Goal: Transaction & Acquisition: Subscribe to service/newsletter

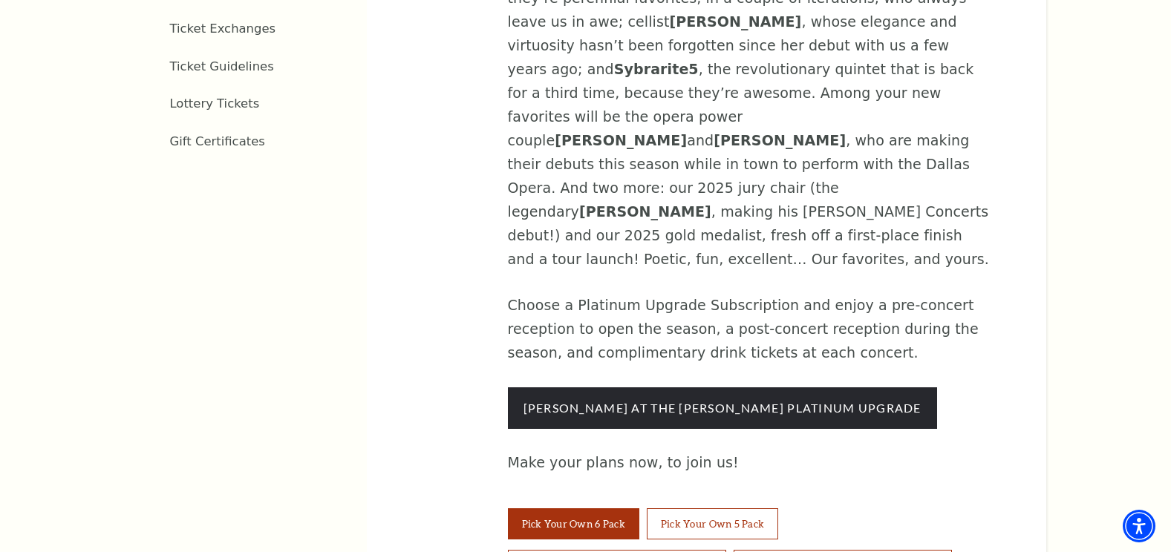
scroll to position [965, 0]
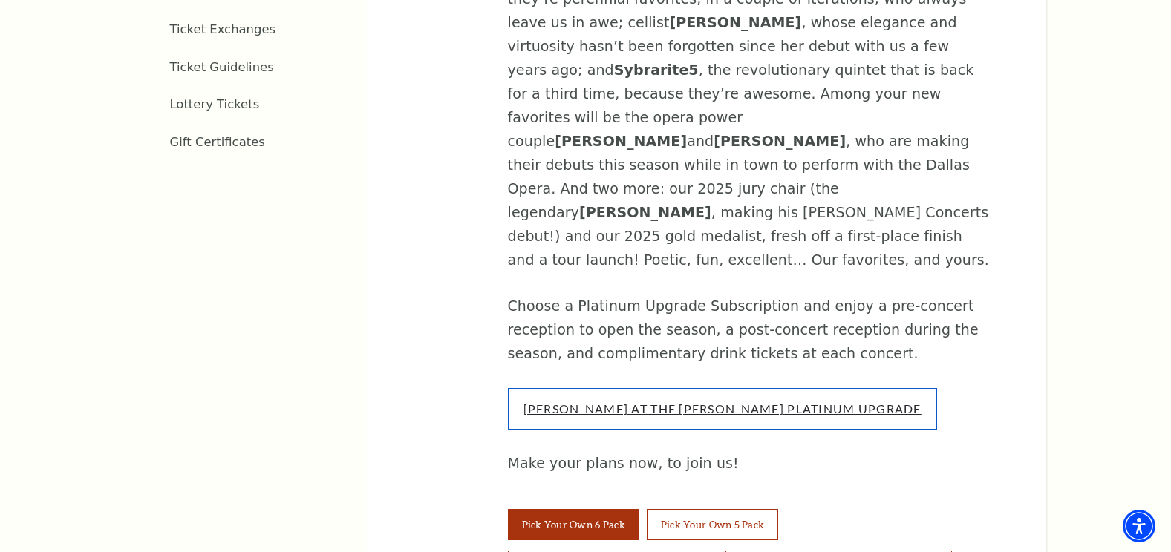
click at [586, 402] on link "Cliburn At The Kimbell Platinum Upgrade" at bounding box center [722, 409] width 398 height 14
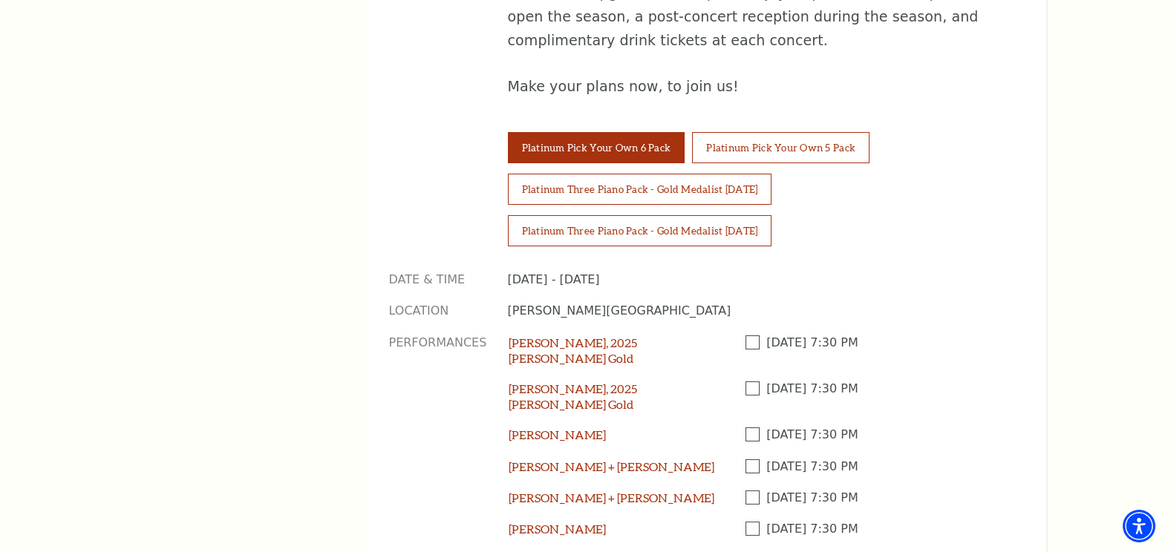
scroll to position [1188, 0]
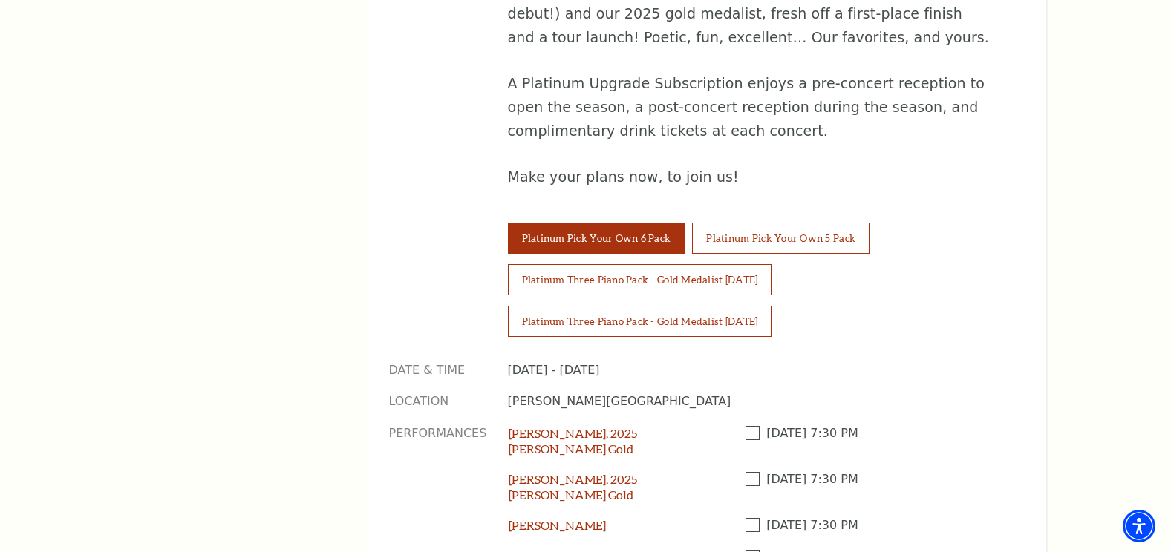
click at [751, 426] on span at bounding box center [756, 433] width 22 height 14
click at [0, 0] on input "Checkbox field" at bounding box center [0, 0] width 0 height 0
click at [750, 518] on span at bounding box center [756, 525] width 22 height 14
click at [0, 0] on input "Checkbox field" at bounding box center [0, 0] width 0 height 0
click at [748, 550] on span at bounding box center [756, 557] width 22 height 14
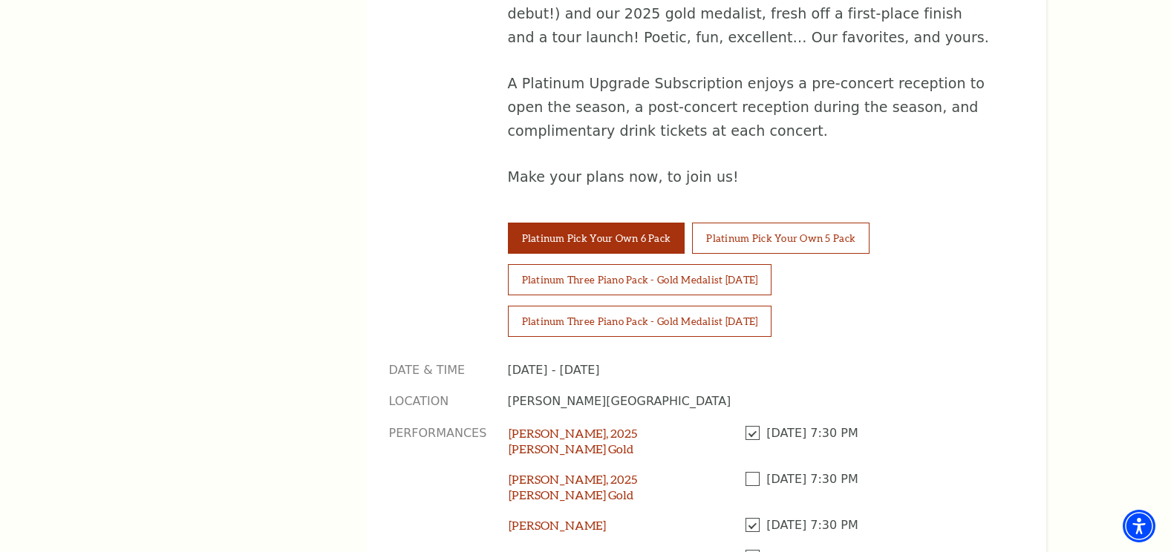
click at [0, 0] on input "Checkbox field" at bounding box center [0, 0] width 0 height 0
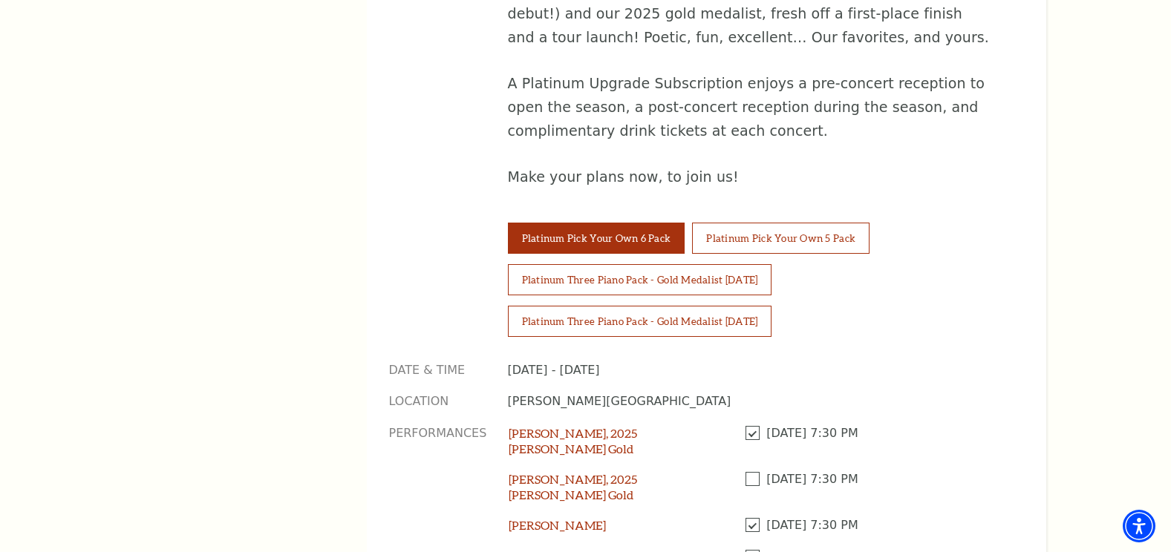
click at [0, 0] on input "Checkbox field" at bounding box center [0, 0] width 0 height 0
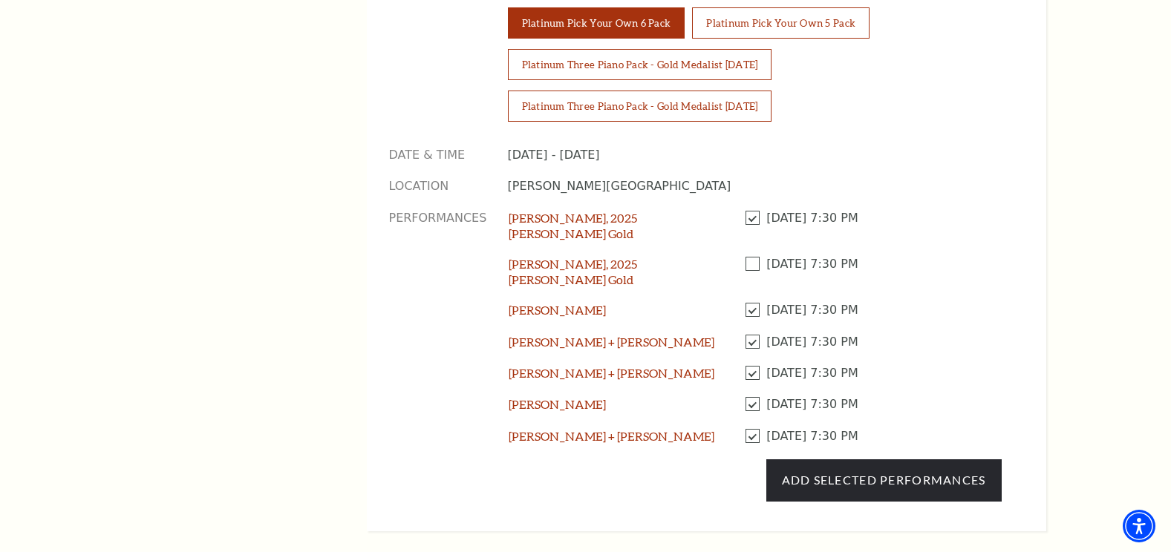
scroll to position [1410, 0]
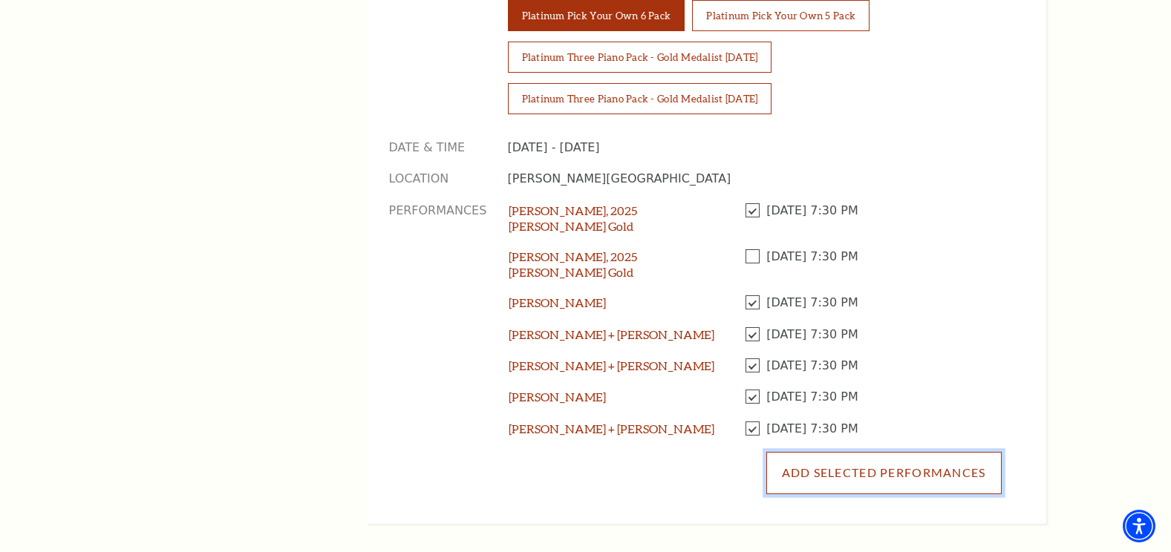
click at [827, 452] on button "Add Selected Performances" at bounding box center [883, 473] width 235 height 42
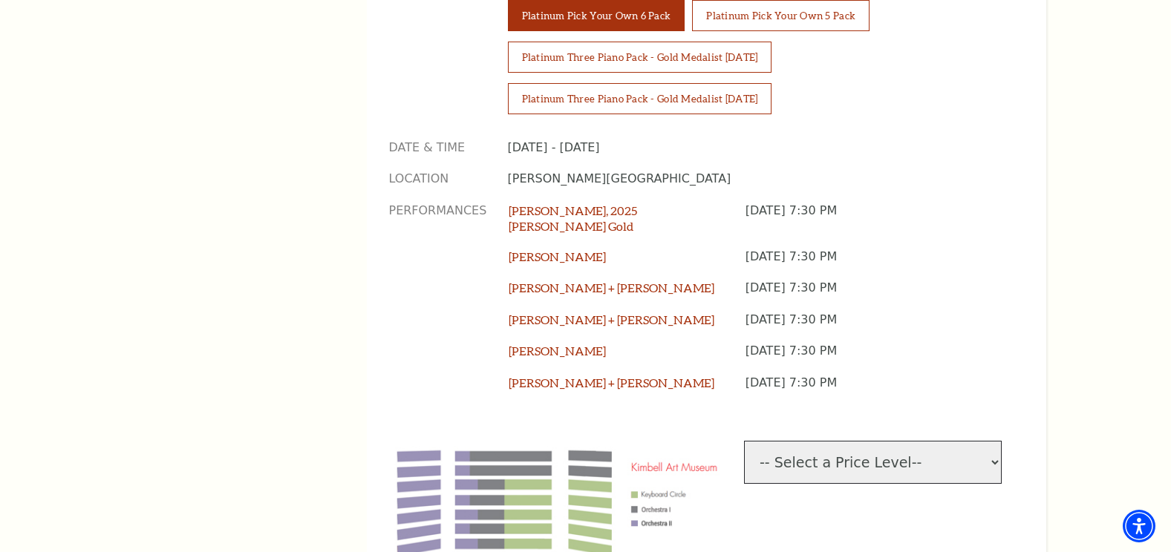
click at [995, 441] on select "-- Select a Price Level-- $86.68 Keyboard Circle $71.68 Orchestra I $55 Orchest…" at bounding box center [873, 462] width 258 height 43
click at [990, 441] on select "-- Select a Price Level-- $86.68 Keyboard Circle $71.68 Orchestra I $55 Orchest…" at bounding box center [873, 462] width 258 height 43
select select "[object Object]"
click at [744, 441] on select "-- Select a Price Level-- $86.68 Keyboard Circle $71.68 Orchestra I $55 Orchest…" at bounding box center [873, 462] width 258 height 43
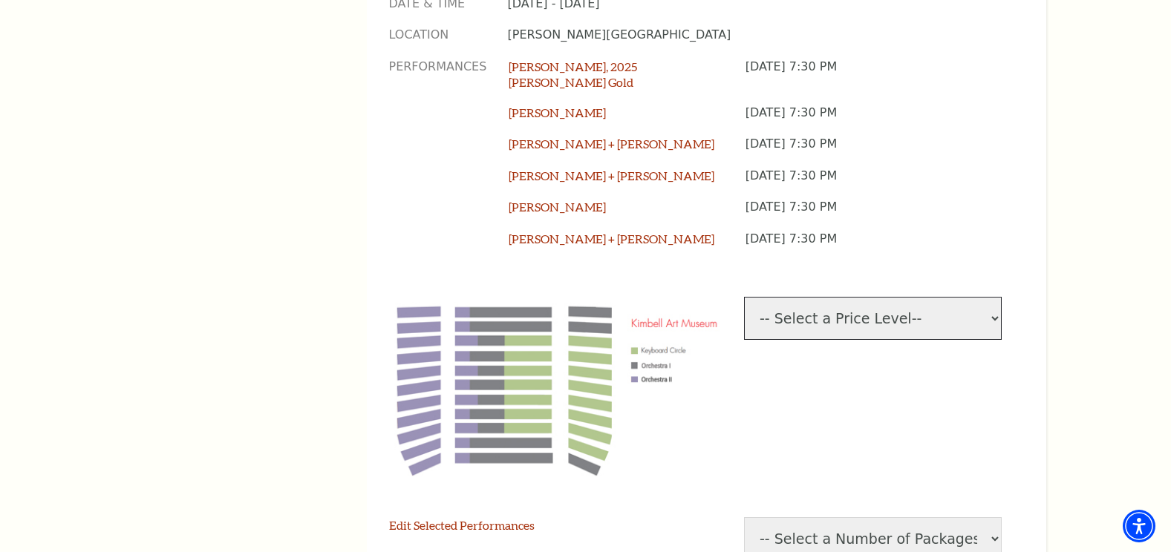
scroll to position [1559, 0]
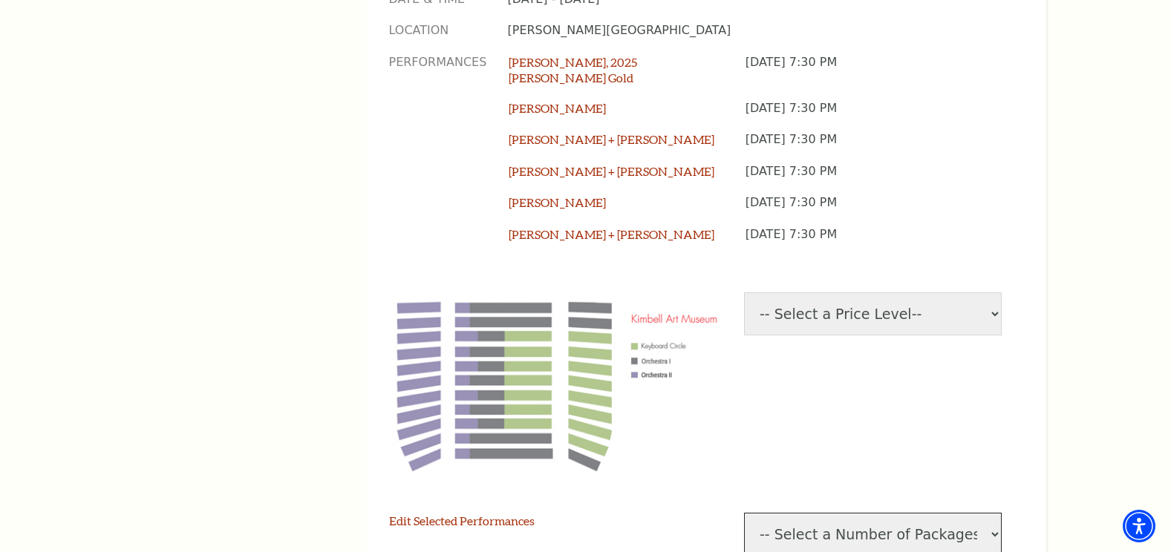
click at [993, 513] on select "-- Select a Number of Packages-- 1 2" at bounding box center [873, 534] width 258 height 43
select select "1"
click at [744, 513] on select "-- Select a Number of Packages-- 1 2" at bounding box center [873, 534] width 258 height 43
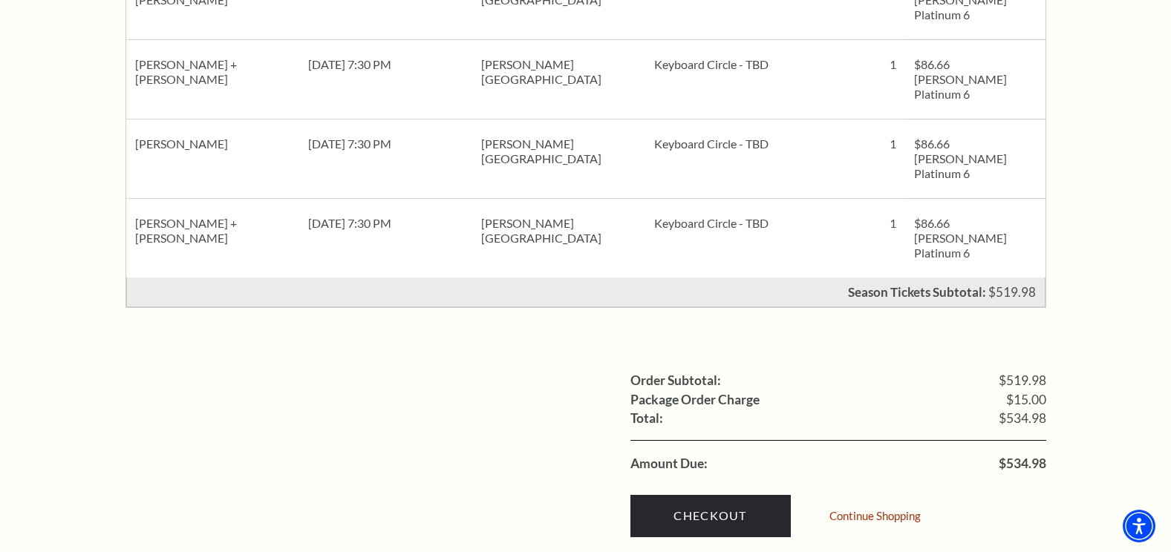
scroll to position [965, 0]
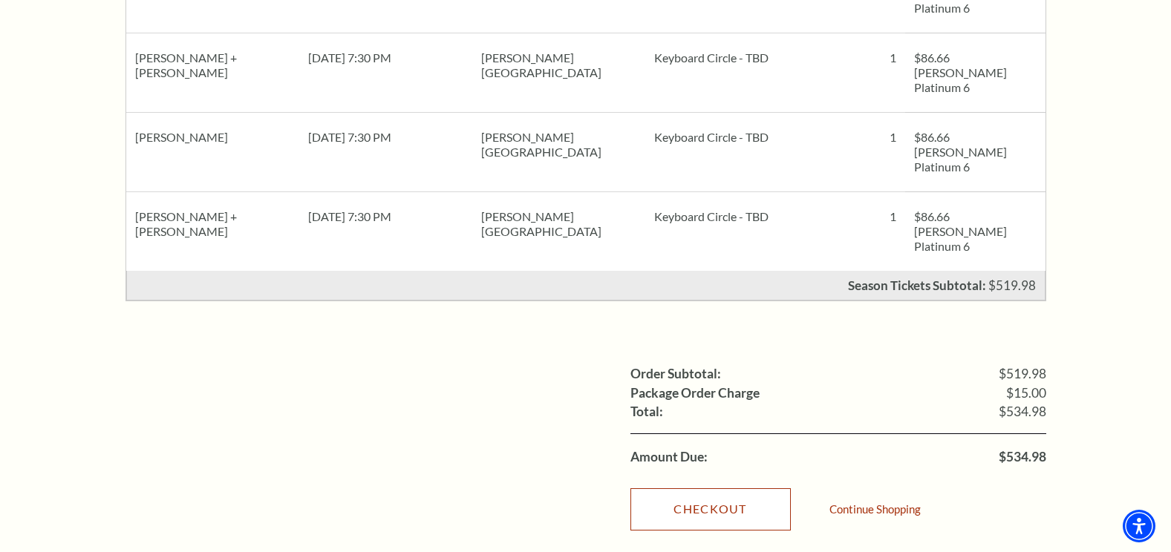
click at [690, 488] on link "Checkout" at bounding box center [710, 509] width 160 height 42
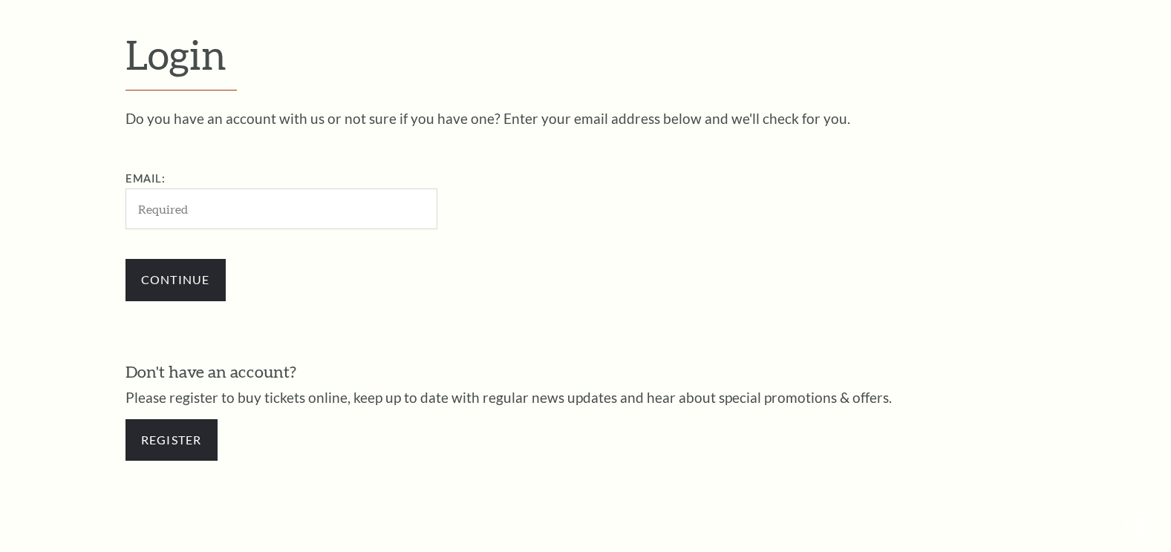
scroll to position [448, 0]
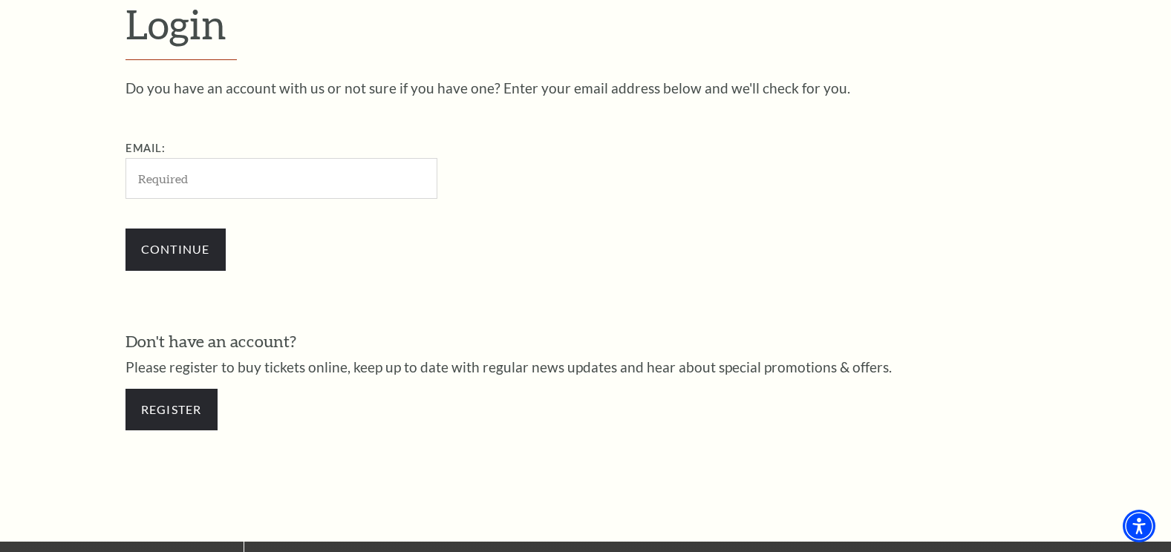
click at [388, 183] on input "Email:" at bounding box center [281, 178] width 312 height 41
type input "[EMAIL_ADDRESS][DOMAIN_NAME]"
click at [179, 251] on input "Continue" at bounding box center [175, 250] width 100 height 42
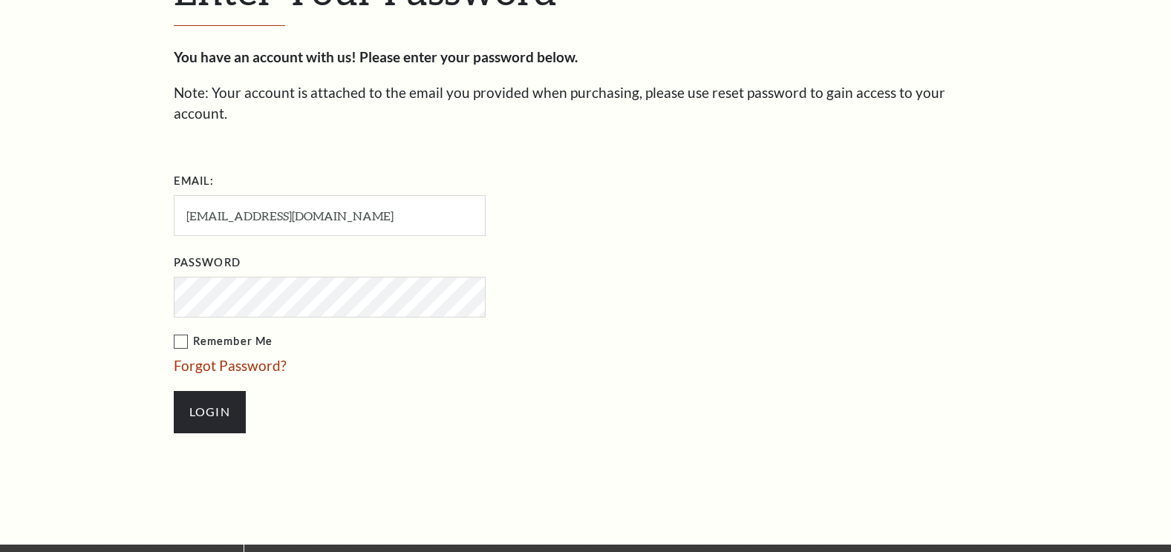
scroll to position [462, 0]
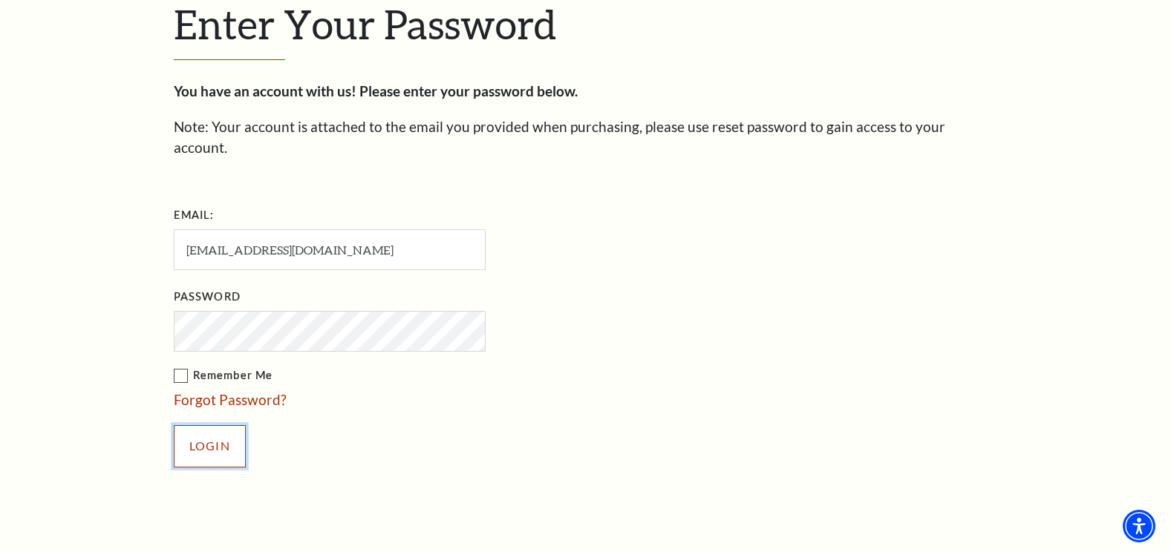
click at [218, 425] on input "Login" at bounding box center [210, 446] width 72 height 42
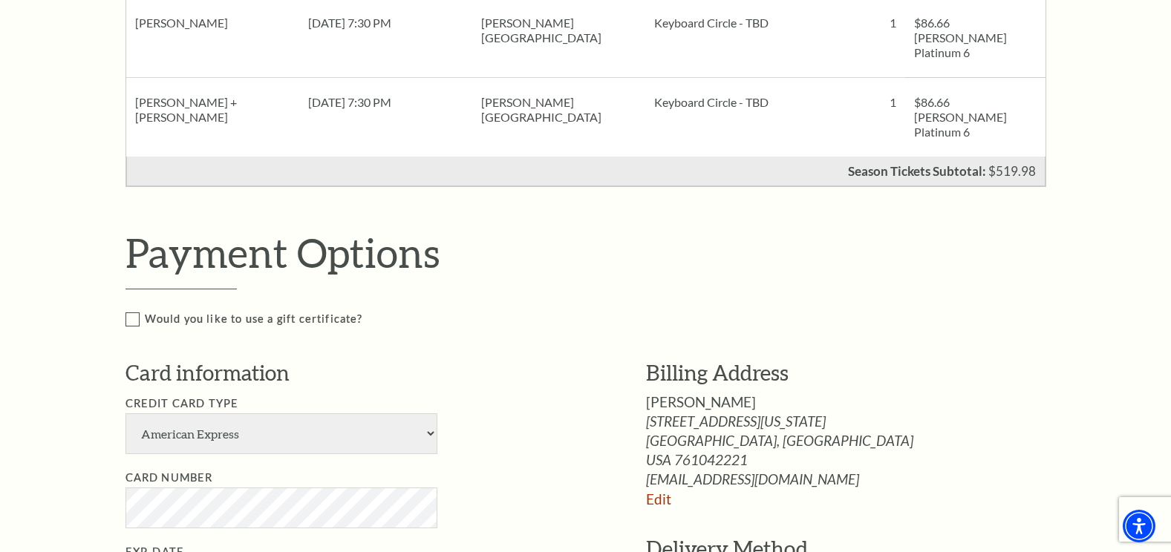
scroll to position [817, 0]
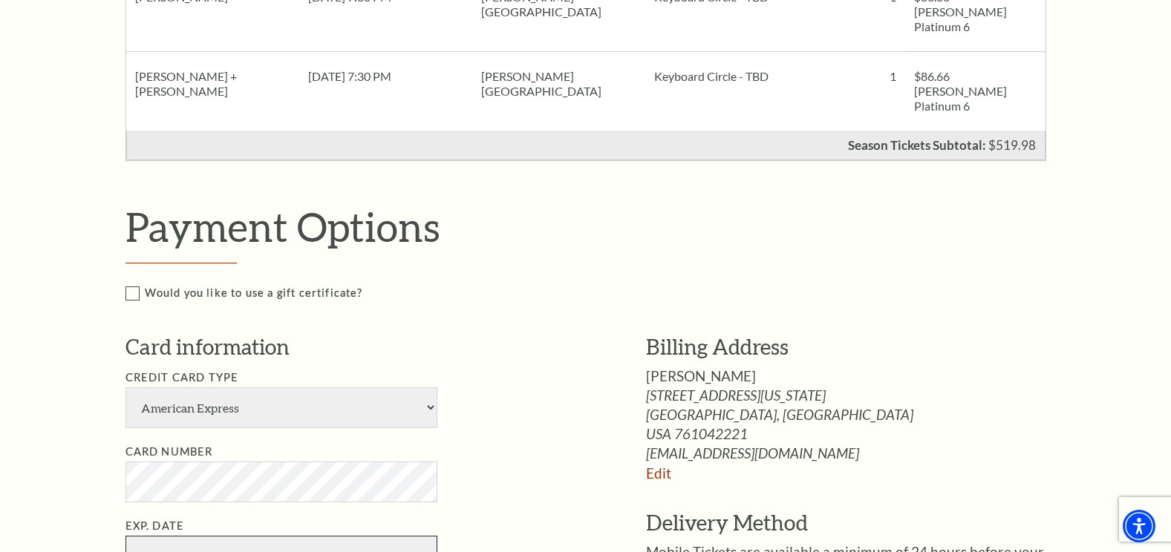
select select "10"
select select "2027"
type input "7005"
type input "gregory phillips"
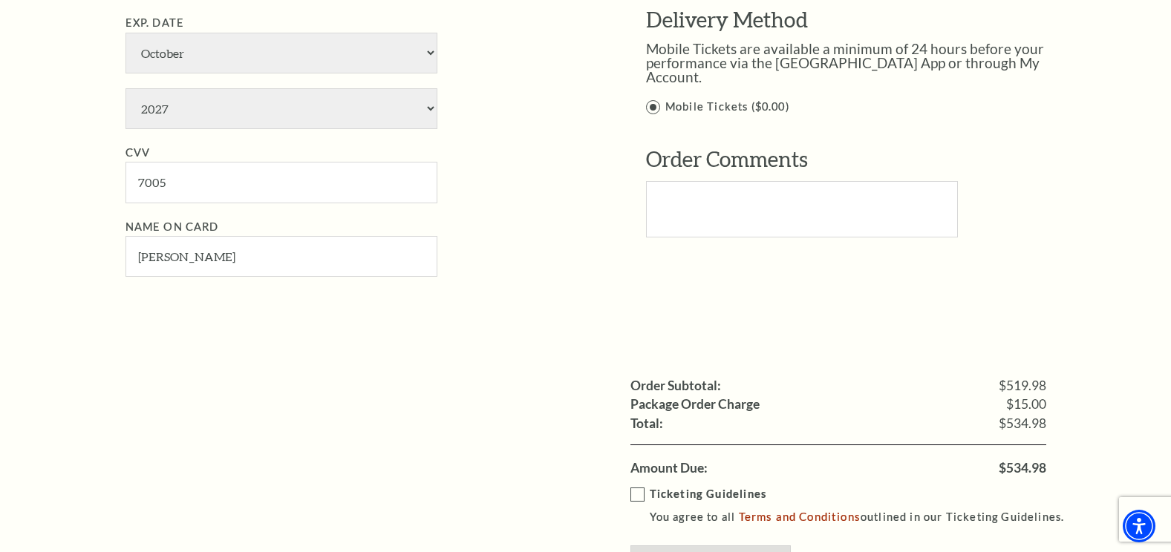
scroll to position [1336, 0]
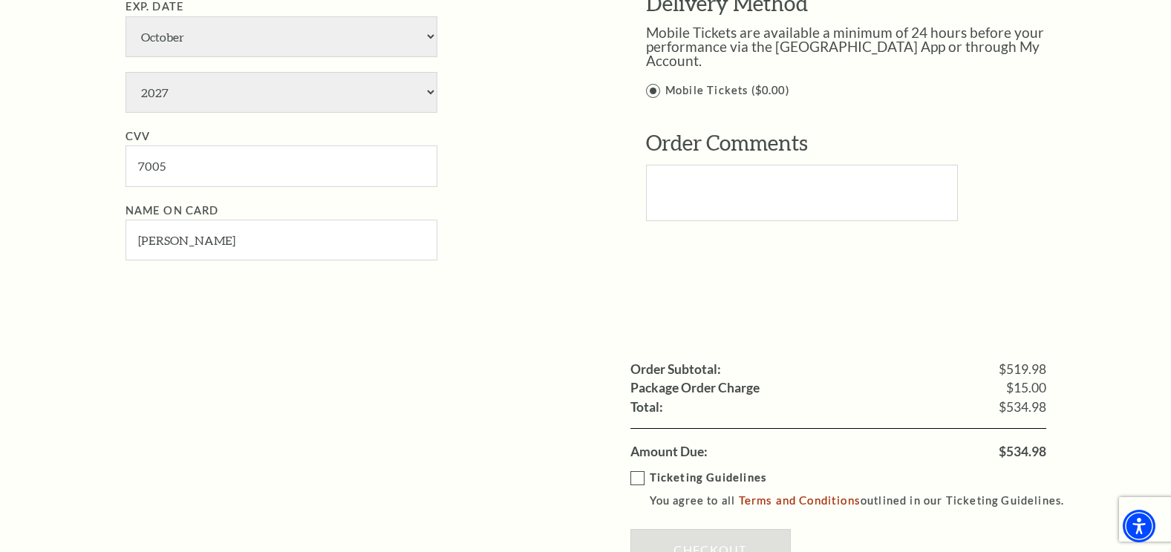
click at [646, 469] on label "Ticketing Guidelines You agree to all Terms and Conditions outlined in our Tick…" at bounding box center [854, 489] width 448 height 41
click at [0, 0] on input "Ticketing Guidelines You agree to all Terms and Conditions outlined in our Tick…" at bounding box center [0, 0] width 0 height 0
click at [702, 529] on link "Checkout" at bounding box center [710, 550] width 160 height 42
